Goal: Task Accomplishment & Management: Complete application form

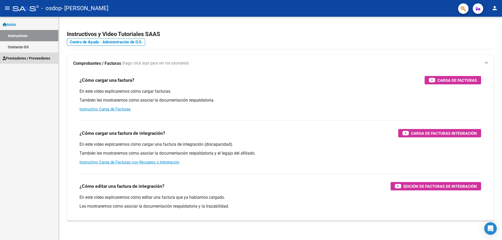
click at [37, 57] on span "Prestadores / Proveedores" at bounding box center [27, 58] width 48 height 6
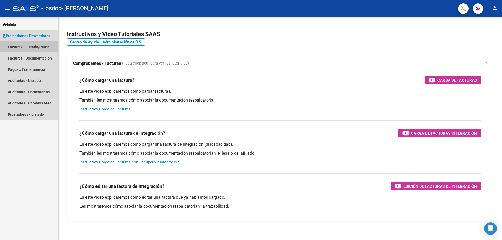
click at [31, 46] on link "Facturas - Listado/Carga" at bounding box center [29, 46] width 58 height 11
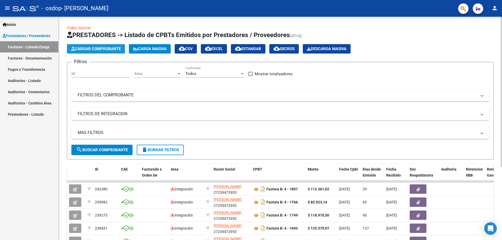
click at [97, 46] on button "Cargar Comprobante" at bounding box center [96, 48] width 58 height 9
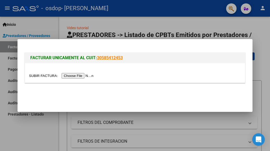
click at [75, 76] on input "file" at bounding box center [62, 75] width 66 height 5
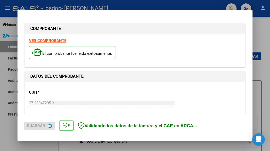
scroll to position [133, 0]
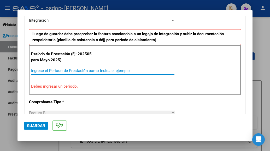
click at [38, 71] on input "Ingrese el Período de Prestación como indica el ejemplo" at bounding box center [102, 70] width 143 height 5
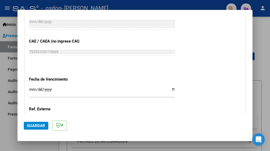
scroll to position [342, 0]
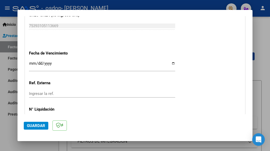
type input "202509"
click at [31, 63] on input "Ingresar la fecha" at bounding box center [102, 65] width 146 height 8
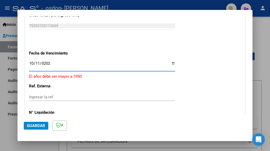
type input "[DATE]"
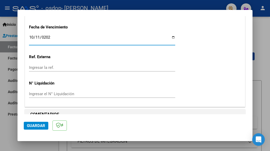
scroll to position [378, 0]
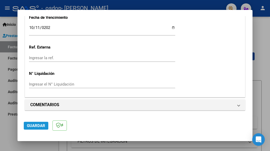
click at [37, 125] on span "Guardar" at bounding box center [36, 126] width 18 height 5
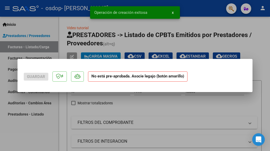
scroll to position [0, 0]
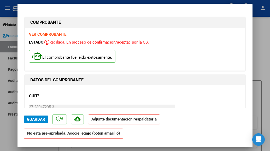
click at [114, 122] on strong "Adjunte documentación respaldatoria" at bounding box center [123, 119] width 65 height 5
click at [80, 135] on strong "No está pre-aprobada. Asocie legajo (botón amarillo)" at bounding box center [74, 134] width 100 height 10
click at [97, 135] on strong "No está pre-aprobada. Asocie legajo (botón amarillo)" at bounding box center [74, 134] width 100 height 10
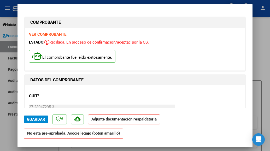
click at [112, 122] on p "Adjunte documentación respaldatoria" at bounding box center [124, 120] width 72 height 10
click at [106, 136] on strong "No está pre-aprobada. Asocie legajo (botón amarillo)" at bounding box center [74, 134] width 100 height 10
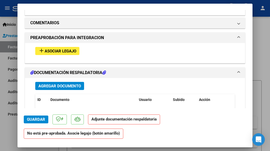
scroll to position [462, 0]
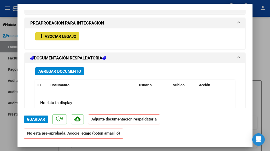
click at [60, 35] on span "Asociar Legajo" at bounding box center [61, 36] width 32 height 5
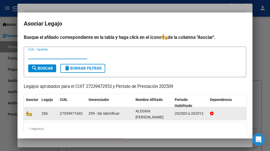
scroll to position [11, 0]
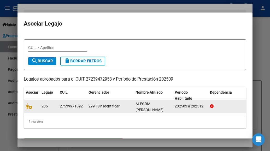
click at [68, 103] on div "27539971692" at bounding box center [71, 106] width 23 height 6
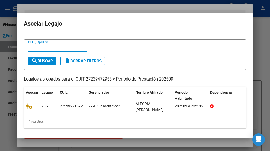
click at [35, 45] on input "CUIL / Apellido" at bounding box center [57, 47] width 59 height 5
type input "27539971692"
click at [39, 59] on span "search Buscar" at bounding box center [42, 61] width 22 height 5
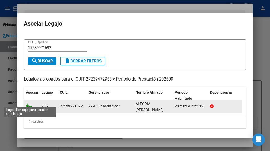
click at [31, 104] on icon at bounding box center [29, 106] width 6 height 6
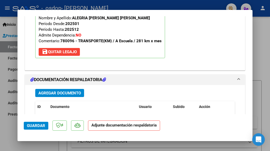
scroll to position [554, 0]
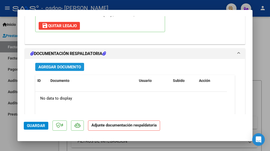
click at [59, 66] on span "Agregar Documento" at bounding box center [59, 67] width 43 height 5
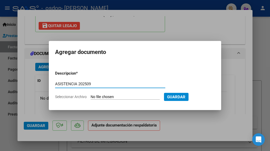
type input "ASISTENCIA 202509"
click at [96, 96] on input "Seleccionar Archivo" at bounding box center [125, 97] width 69 height 5
type input "C:\fakepath\asistencia septiembre 25 osdop.pdf"
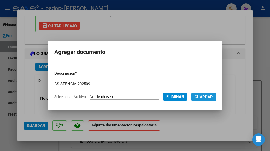
click at [207, 98] on span "Guardar" at bounding box center [204, 97] width 18 height 5
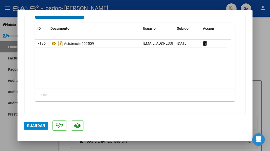
scroll to position [610, 0]
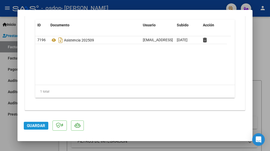
click at [38, 126] on span "Guardar" at bounding box center [36, 126] width 18 height 5
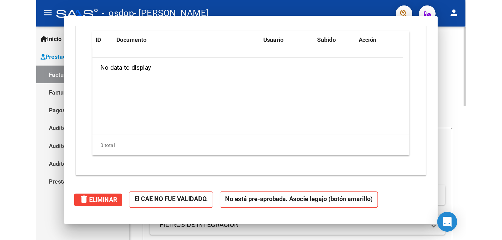
scroll to position [0, 0]
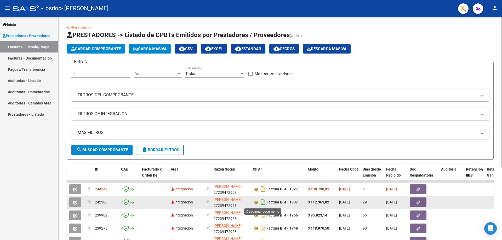
click at [264, 203] on icon "Descargar documento" at bounding box center [263, 202] width 7 height 8
